Goal: Navigation & Orientation: Find specific page/section

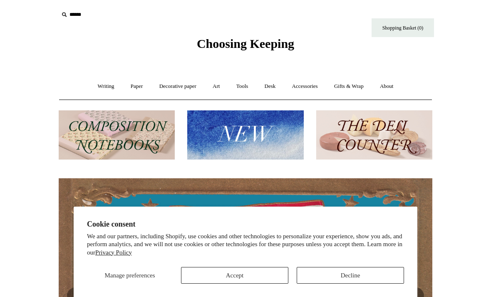
click at [283, 276] on button "Accept" at bounding box center [234, 275] width 107 height 17
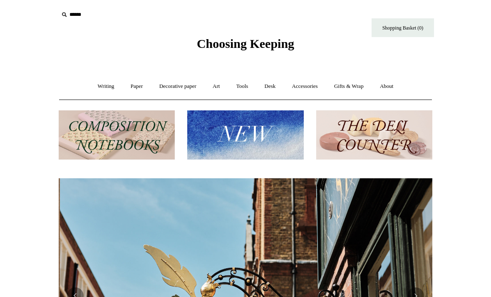
scroll to position [0, 374]
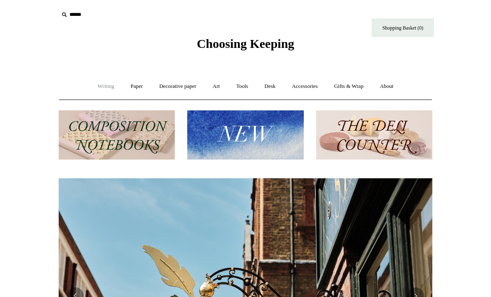
click at [101, 93] on link "Writing +" at bounding box center [106, 86] width 32 height 22
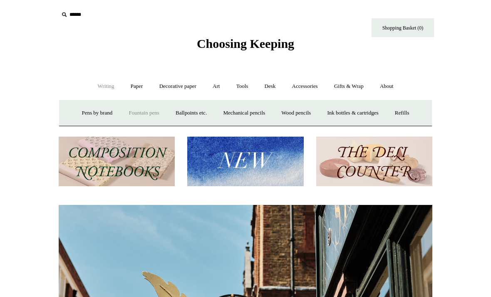
click at [126, 110] on link "Fountain pens +" at bounding box center [143, 113] width 45 height 22
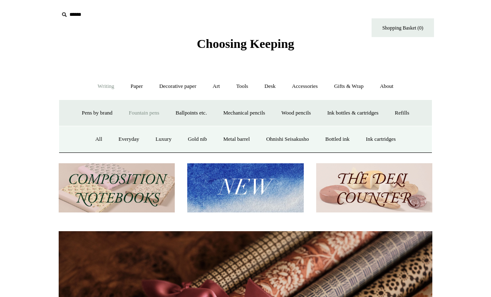
scroll to position [0, 747]
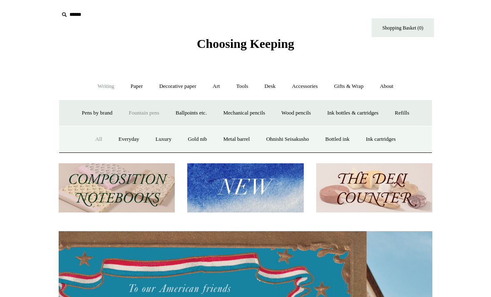
click at [94, 143] on link "All" at bounding box center [99, 139] width 22 height 22
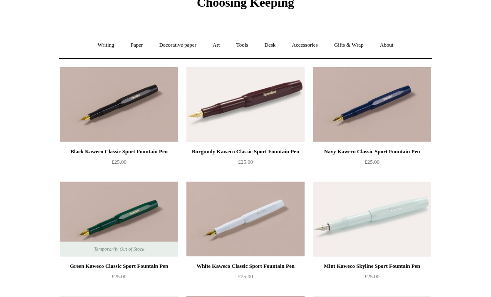
scroll to position [15, 0]
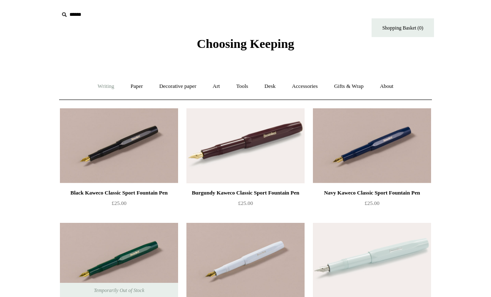
click at [111, 90] on link "Writing +" at bounding box center [106, 86] width 32 height 22
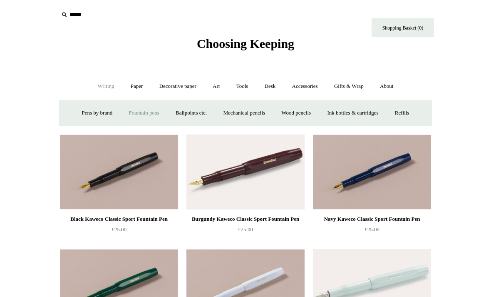
click at [128, 115] on link "Fountain pens +" at bounding box center [143, 113] width 45 height 22
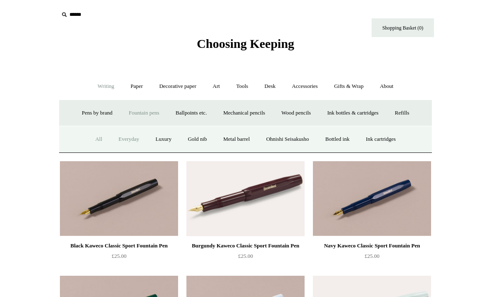
click at [129, 140] on link "Everyday" at bounding box center [129, 139] width 36 height 22
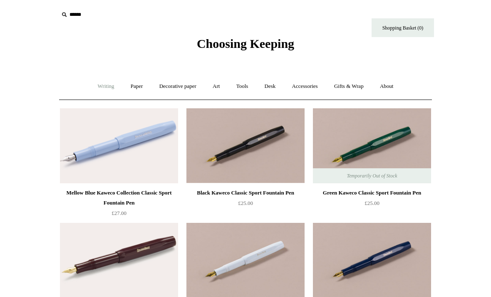
click at [110, 90] on link "Writing +" at bounding box center [106, 86] width 32 height 22
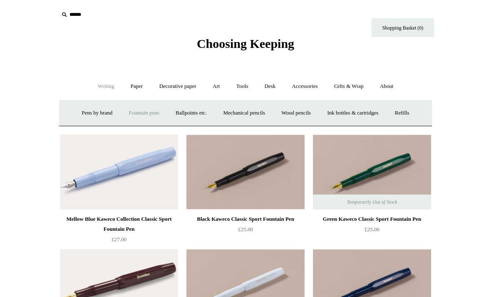
click at [131, 109] on link "Fountain pens +" at bounding box center [143, 113] width 45 height 22
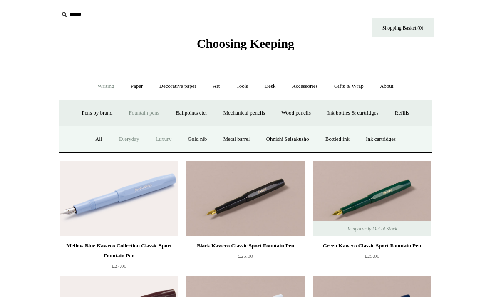
click at [163, 141] on link "Luxury" at bounding box center [163, 139] width 31 height 22
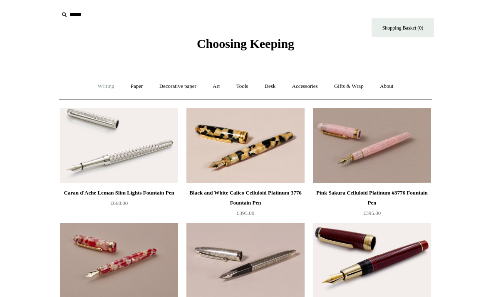
click at [94, 87] on link "Writing +" at bounding box center [106, 86] width 32 height 22
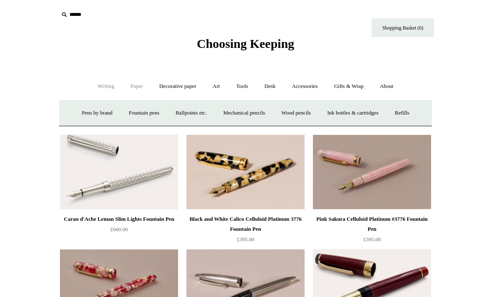
click at [140, 90] on link "Paper +" at bounding box center [136, 86] width 27 height 22
click at [124, 117] on link "Notebooks +" at bounding box center [129, 113] width 38 height 22
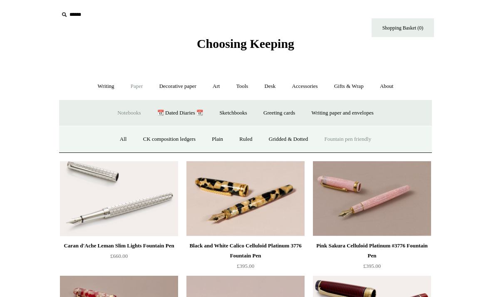
click at [334, 136] on link "Fountain pen friendly" at bounding box center [348, 139] width 62 height 22
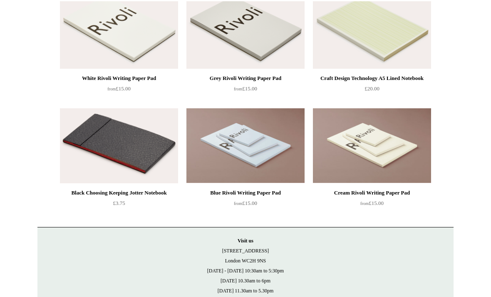
scroll to position [924, 0]
